Goal: Task Accomplishment & Management: Use online tool/utility

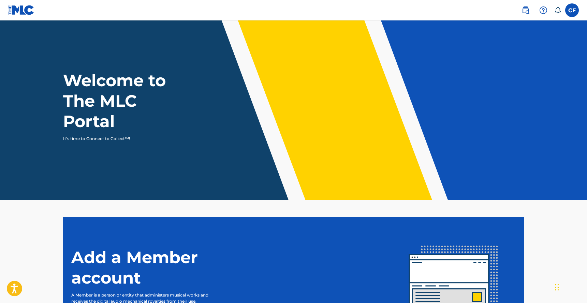
click at [575, 11] on label at bounding box center [572, 10] width 14 height 14
click at [572, 10] on input "CF [PERSON_NAME] [PERSON_NAME][EMAIL_ADDRESS][DOMAIN_NAME] Notification Prefere…" at bounding box center [572, 10] width 0 height 0
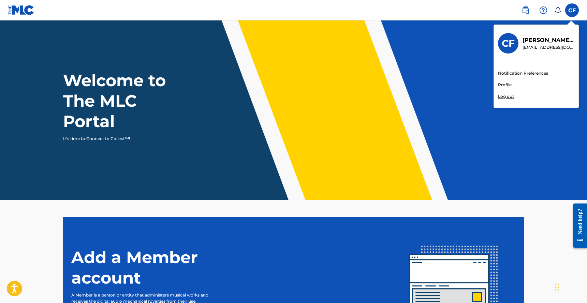
click at [515, 95] on div "Notification Preferences Profile Log out" at bounding box center [536, 85] width 85 height 46
click at [572, 10] on input "CF [PERSON_NAME] [PERSON_NAME][EMAIL_ADDRESS][DOMAIN_NAME] Notification Prefere…" at bounding box center [572, 10] width 0 height 0
click at [508, 96] on p "Log out" at bounding box center [506, 96] width 16 height 6
click at [572, 10] on input "CF [PERSON_NAME] [PERSON_NAME][EMAIL_ADDRESS][DOMAIN_NAME] Notification Prefere…" at bounding box center [572, 10] width 0 height 0
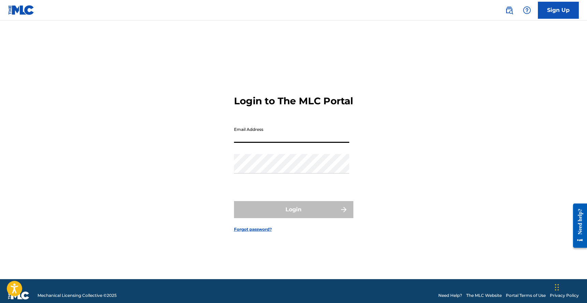
click at [266, 132] on input "Email Address" at bounding box center [291, 132] width 115 height 19
type input "[EMAIL_ADDRESS][DOMAIN_NAME]"
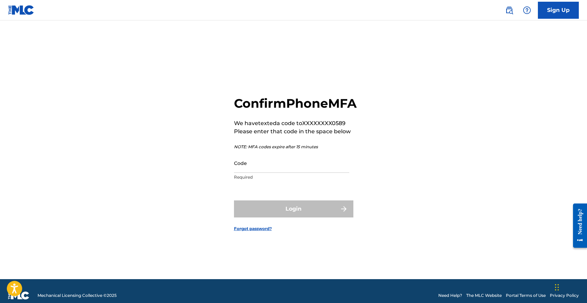
click at [276, 173] on input "Code" at bounding box center [291, 162] width 115 height 19
paste input "[DATE] Garage, [GEOGRAPHIC_DATA], [GEOGRAPHIC_DATA]. [DATE] XOYO, [GEOGRAPHIC_D…"
paste input "406524"
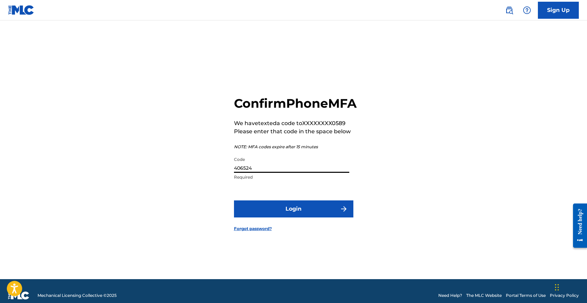
scroll to position [0, 0]
type input "406524"
click at [285, 217] on button "Login" at bounding box center [293, 209] width 119 height 17
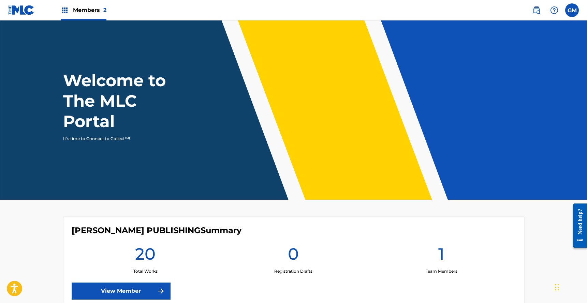
scroll to position [146, 0]
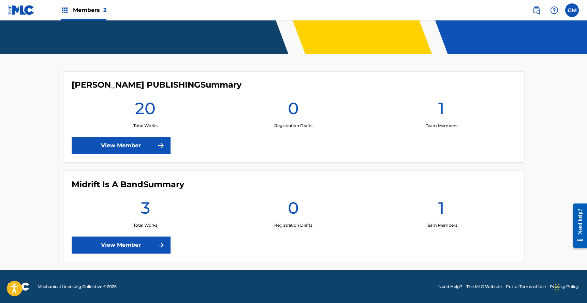
click at [134, 145] on link "View Member" at bounding box center [121, 145] width 99 height 17
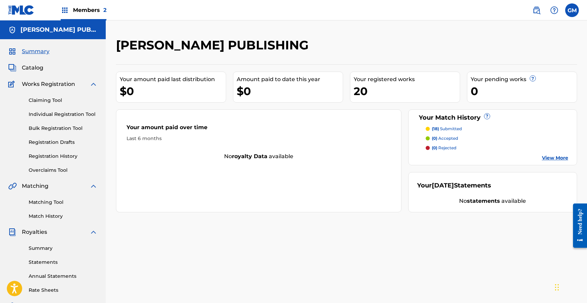
click at [561, 157] on link "View More" at bounding box center [555, 157] width 26 height 7
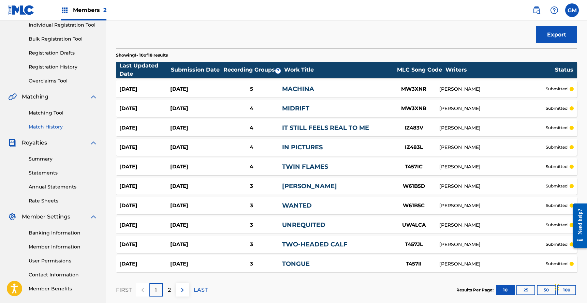
scroll to position [127, 0]
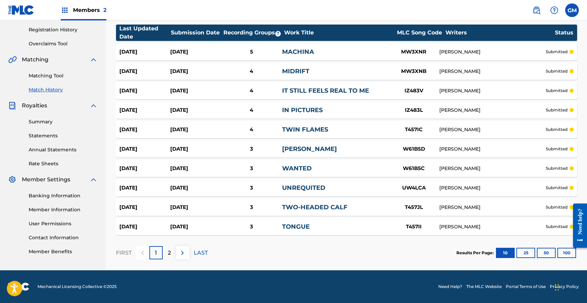
click at [166, 250] on div "2" at bounding box center [169, 252] width 13 height 13
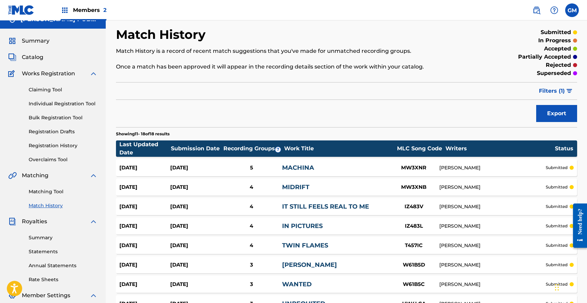
scroll to position [0, 0]
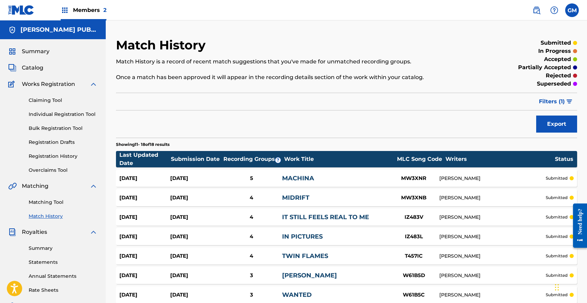
click at [32, 48] on span "Summary" at bounding box center [36, 51] width 28 height 8
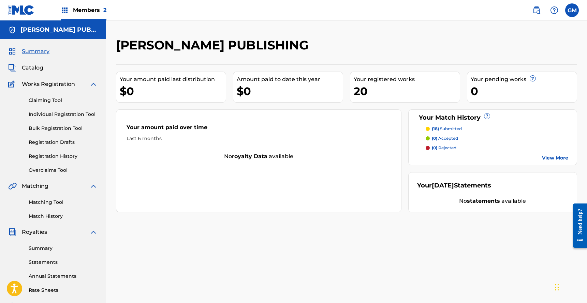
click at [51, 97] on link "Claiming Tool" at bounding box center [63, 100] width 69 height 7
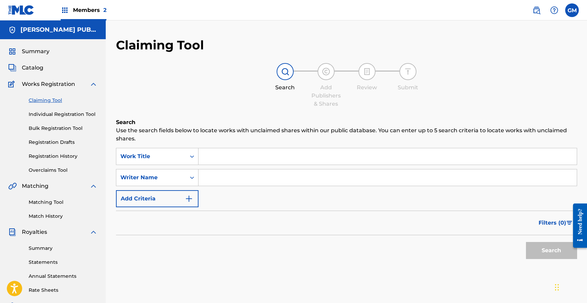
click at [51, 203] on link "Matching Tool" at bounding box center [63, 202] width 69 height 7
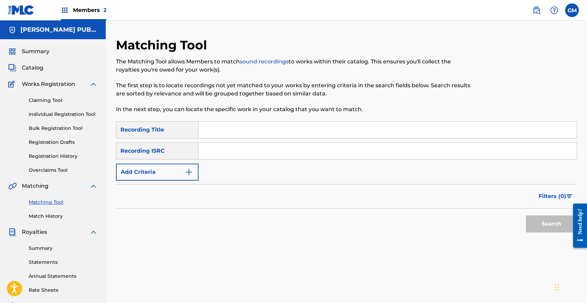
click at [66, 6] on img at bounding box center [65, 10] width 8 height 8
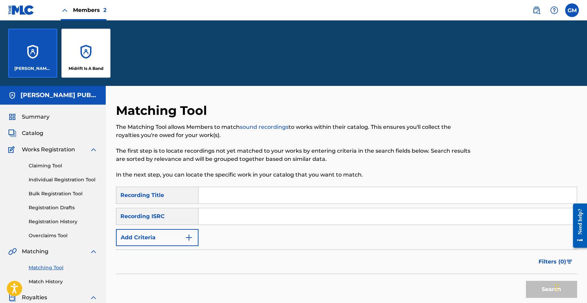
click at [81, 54] on div "Midrift Is A Band" at bounding box center [85, 53] width 49 height 49
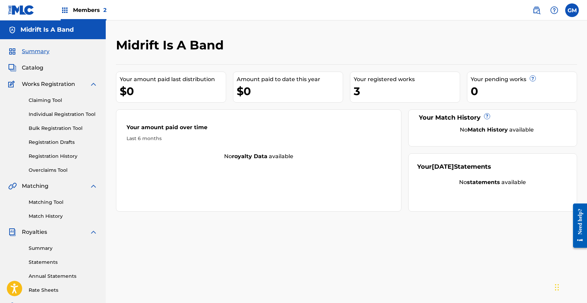
click at [48, 102] on link "Claiming Tool" at bounding box center [63, 100] width 69 height 7
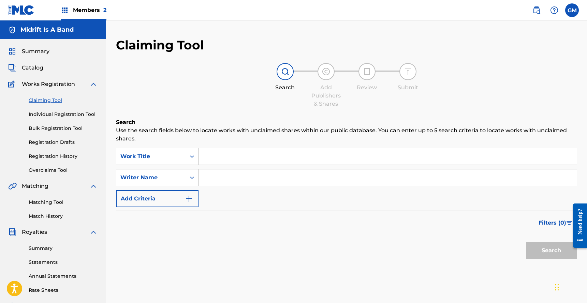
click at [60, 132] on div "Claiming Tool Individual Registration Tool Bulk Registration Tool Registration …" at bounding box center [52, 131] width 89 height 86
click at [58, 139] on link "Registration Drafts" at bounding box center [63, 142] width 69 height 7
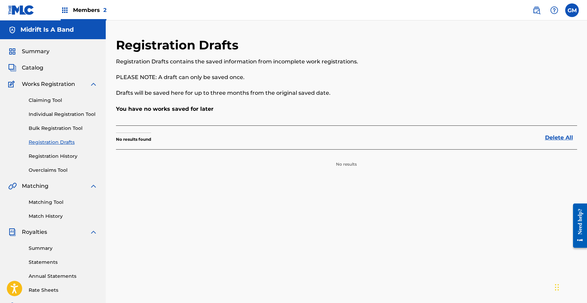
click at [49, 99] on link "Claiming Tool" at bounding box center [63, 100] width 69 height 7
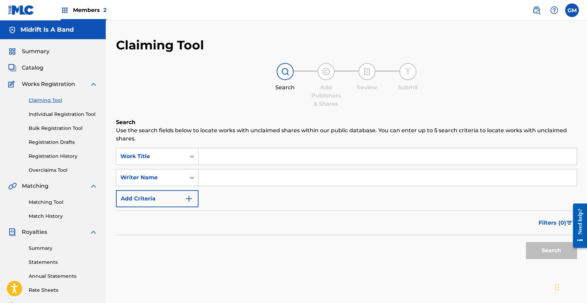
click at [31, 68] on span "Catalog" at bounding box center [32, 68] width 21 height 8
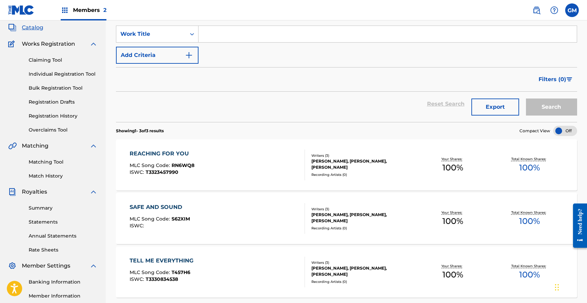
scroll to position [111, 0]
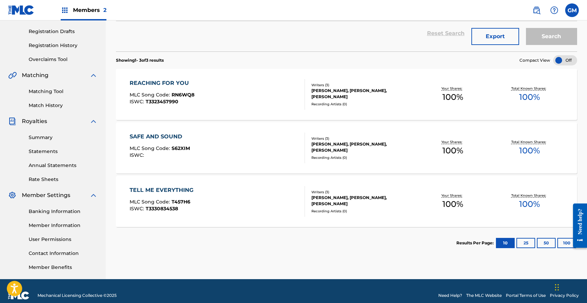
click at [227, 109] on div "REACHING FOR YOU MLC Song Code : RN6WQ8 ISWC : T3323457990" at bounding box center [217, 94] width 175 height 31
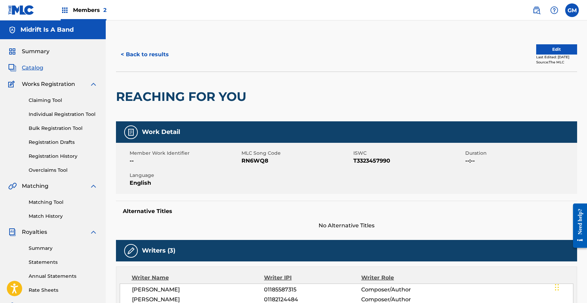
click at [139, 52] on button "< Back to results" at bounding box center [145, 54] width 58 height 17
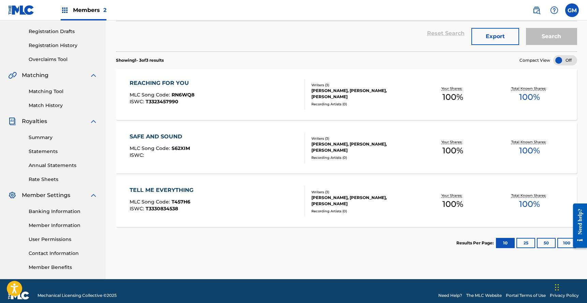
click at [176, 203] on span "T457H6" at bounding box center [181, 202] width 19 height 6
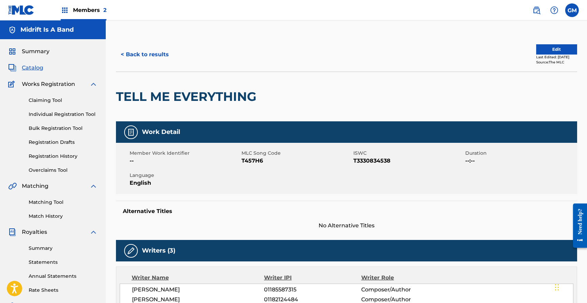
click at [158, 94] on h2 "TELL ME EVERYTHING" at bounding box center [188, 96] width 144 height 15
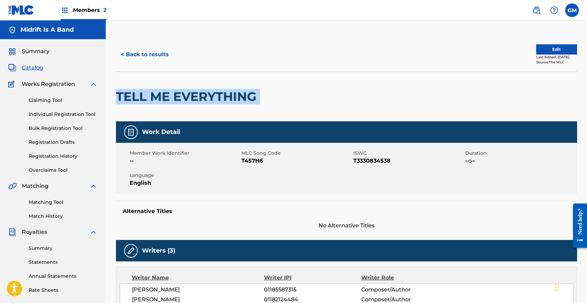
click at [158, 94] on h2 "TELL ME EVERYTHING" at bounding box center [188, 96] width 144 height 15
copy div "TELL ME EVERYTHING"
click at [53, 202] on link "Matching Tool" at bounding box center [63, 202] width 69 height 7
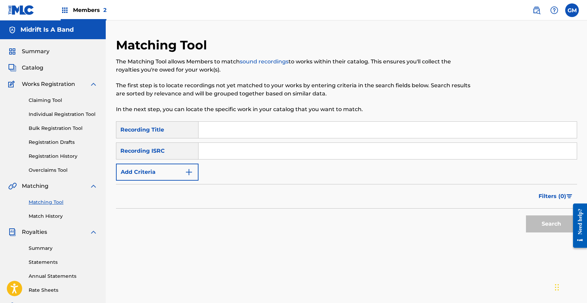
click at [53, 102] on link "Claiming Tool" at bounding box center [63, 100] width 69 height 7
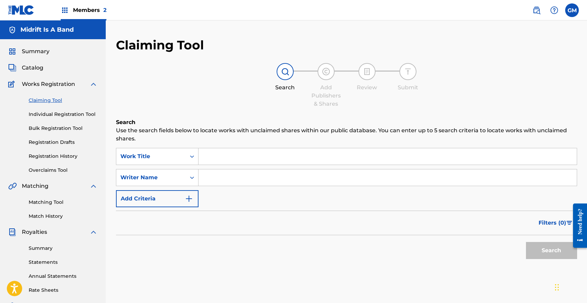
click at [31, 67] on span "Catalog" at bounding box center [32, 68] width 21 height 8
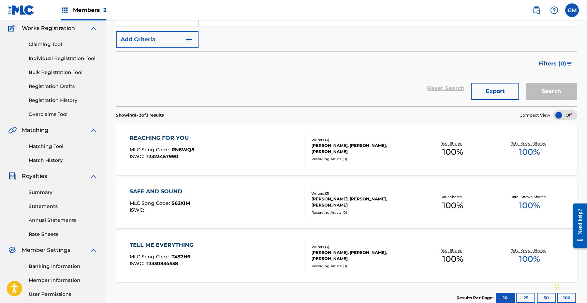
scroll to position [55, 0]
click at [220, 140] on div "REACHING FOR YOU MLC Song Code : RN6WQ8 ISWC : T3323457990" at bounding box center [217, 150] width 175 height 31
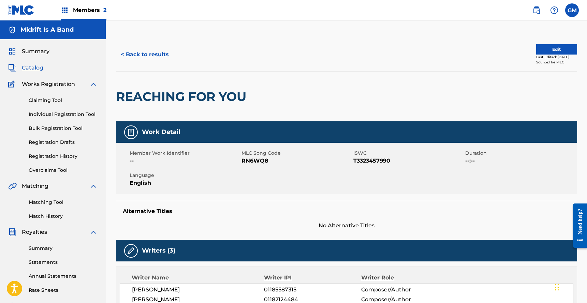
click at [193, 91] on h2 "REACHING FOR YOU" at bounding box center [183, 96] width 134 height 15
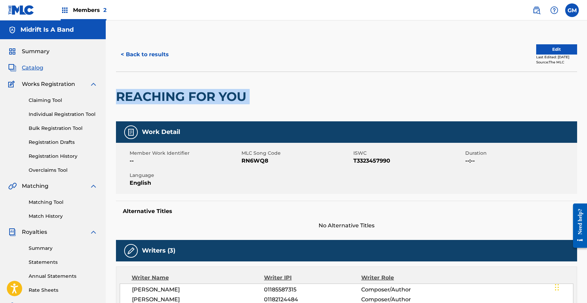
click at [193, 91] on h2 "REACHING FOR YOU" at bounding box center [183, 96] width 134 height 15
copy div "REACHING FOR YOU"
click at [51, 201] on link "Matching Tool" at bounding box center [63, 202] width 69 height 7
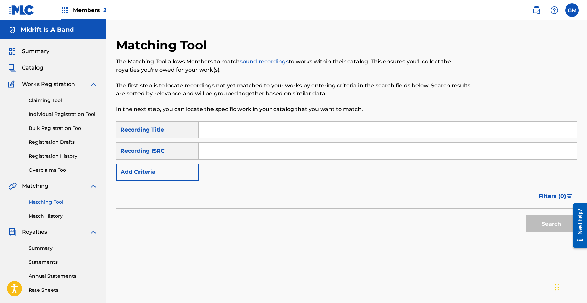
click at [217, 130] on input "Search Form" at bounding box center [387, 130] width 378 height 16
paste input "REACHING FOR YOU"
type input "REACHING FOR YOU"
click at [547, 223] on button "Search" at bounding box center [551, 224] width 51 height 17
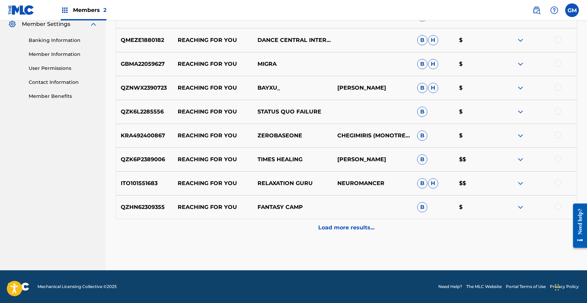
click at [345, 226] on p "Load more results..." at bounding box center [346, 228] width 56 height 8
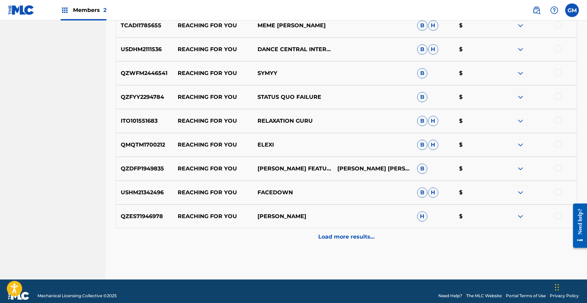
click at [355, 239] on p "Load more results..." at bounding box center [346, 237] width 56 height 8
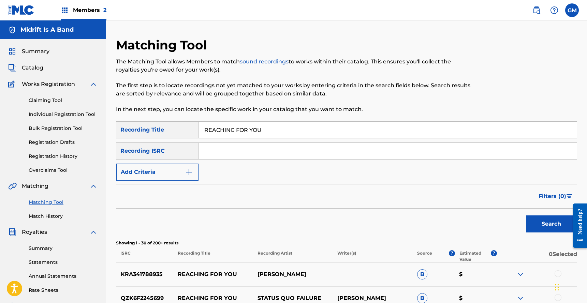
click at [153, 174] on button "Add Criteria" at bounding box center [157, 172] width 83 height 17
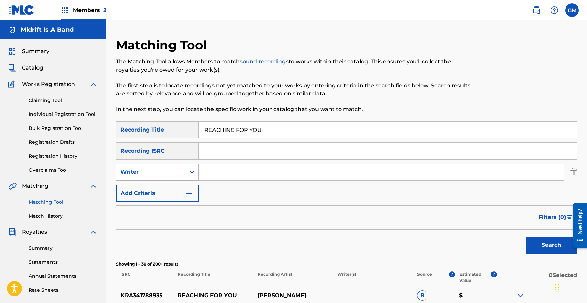
click at [167, 173] on div "Writer" at bounding box center [150, 172] width 61 height 8
click at [158, 188] on div "Recording Artist" at bounding box center [157, 189] width 82 height 17
click at [231, 166] on input "Search Form" at bounding box center [381, 172] width 366 height 16
type input "i"
type input "midrift"
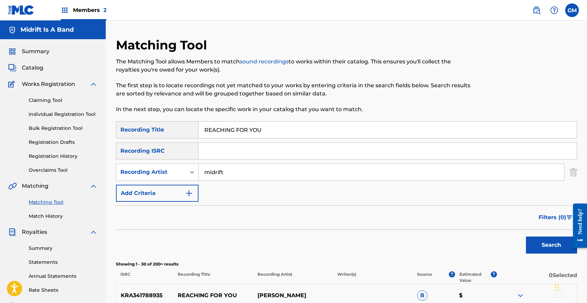
click at [544, 247] on button "Search" at bounding box center [551, 245] width 51 height 17
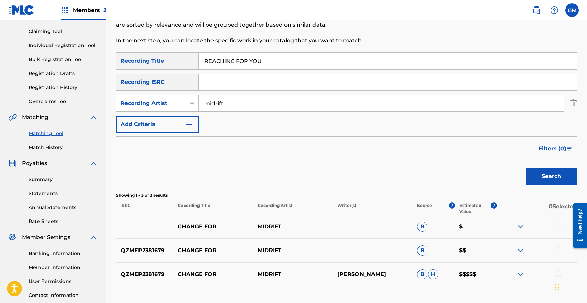
scroll to position [70, 0]
click at [525, 271] on div at bounding box center [537, 274] width 80 height 8
click at [521, 273] on img at bounding box center [520, 274] width 8 height 8
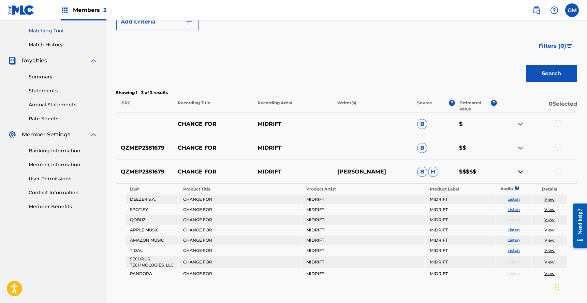
scroll to position [214, 0]
